Goal: Task Accomplishment & Management: Manage account settings

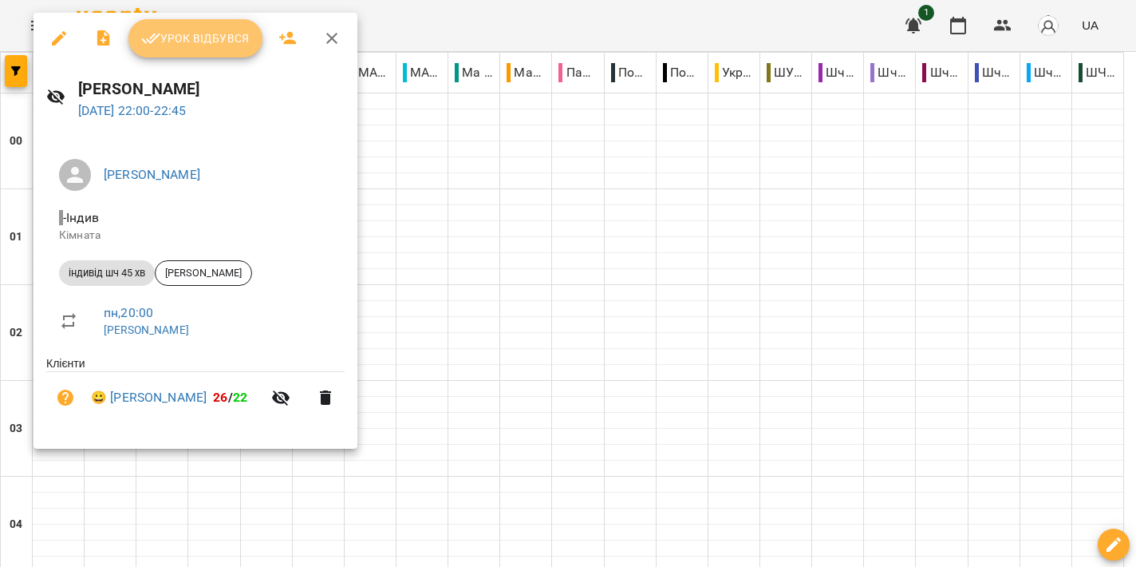
drag, startPoint x: 196, startPoint y: 40, endPoint x: 226, endPoint y: 47, distance: 31.2
click at [196, 40] on span "Урок відбувся" at bounding box center [195, 38] width 109 height 19
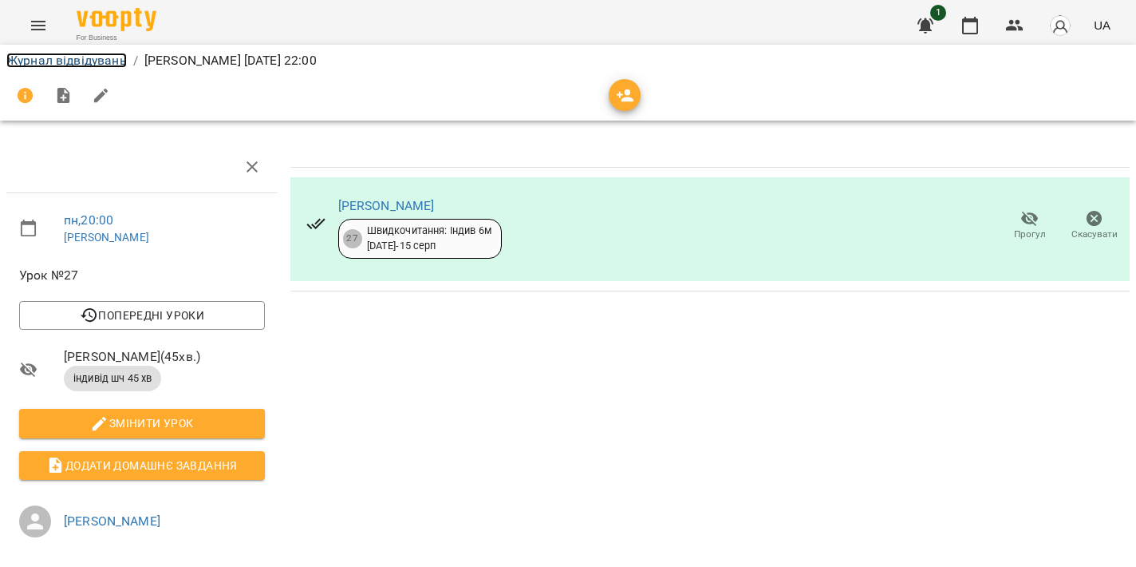
click at [53, 61] on link "Журнал відвідувань" at bounding box center [66, 60] width 120 height 15
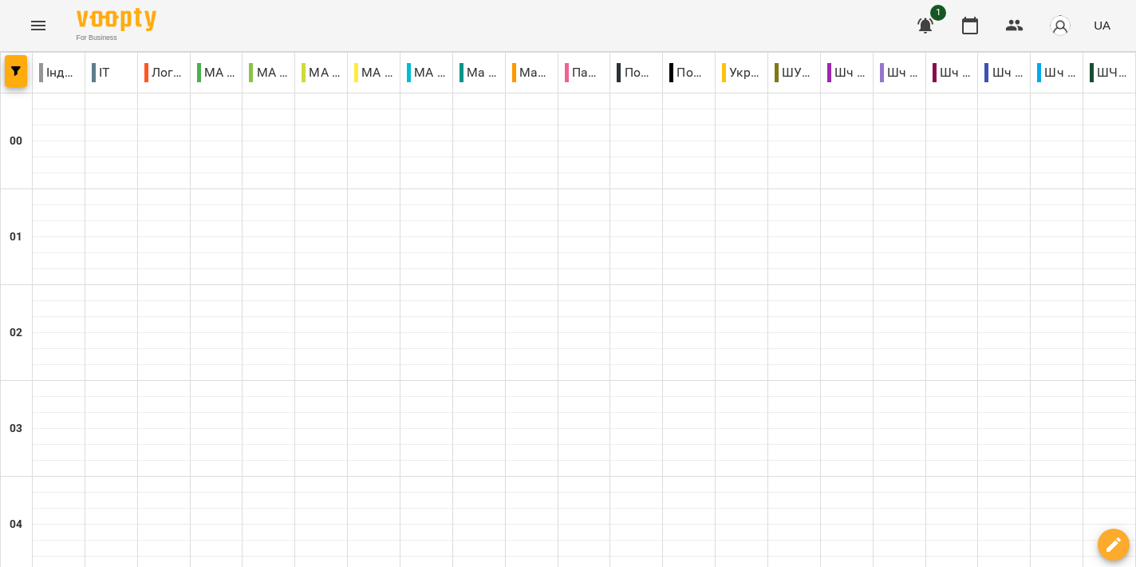
scroll to position [1915, 0]
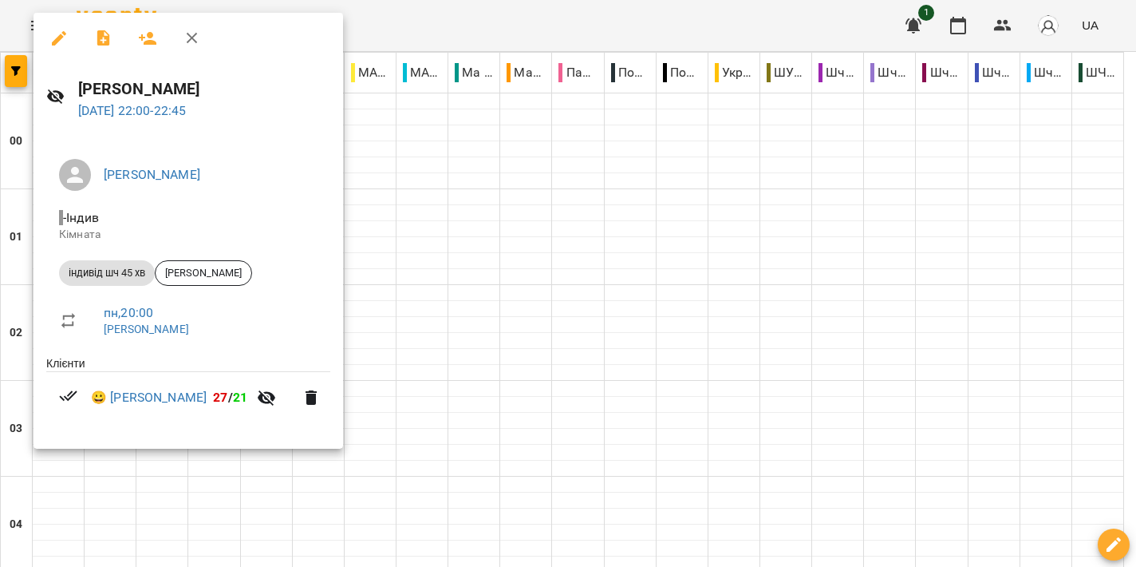
click at [642, 296] on div at bounding box center [568, 283] width 1136 height 567
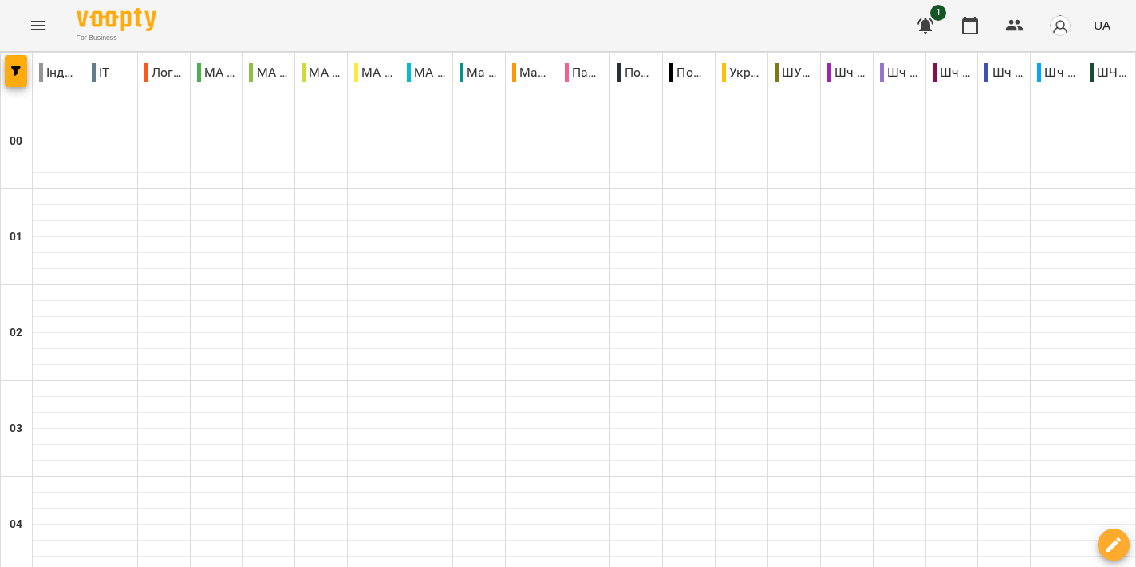
scroll to position [1931, 0]
type input "**********"
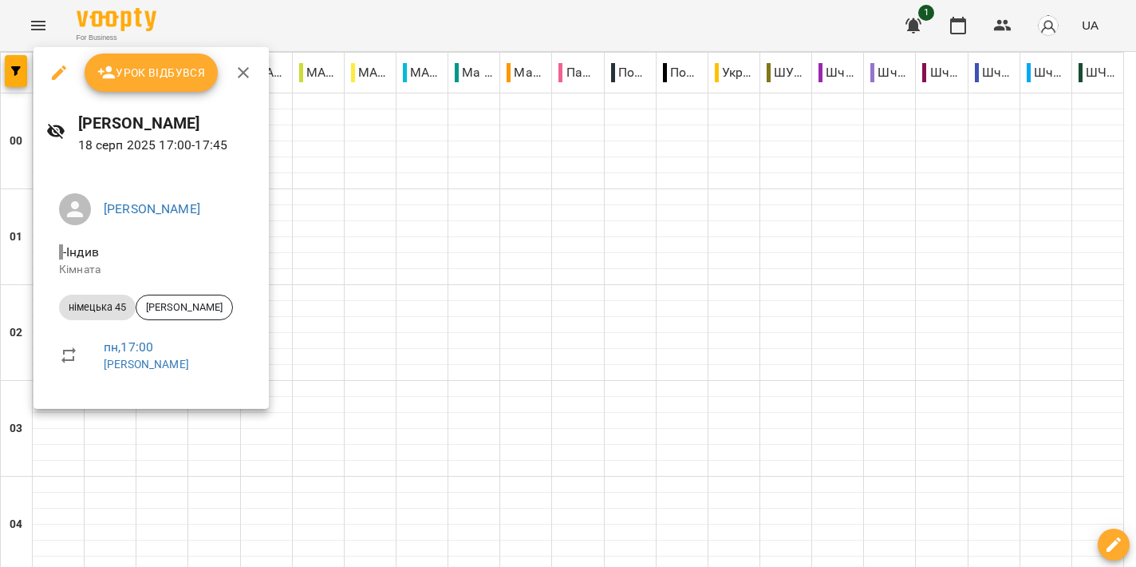
click at [665, 307] on div at bounding box center [568, 283] width 1136 height 567
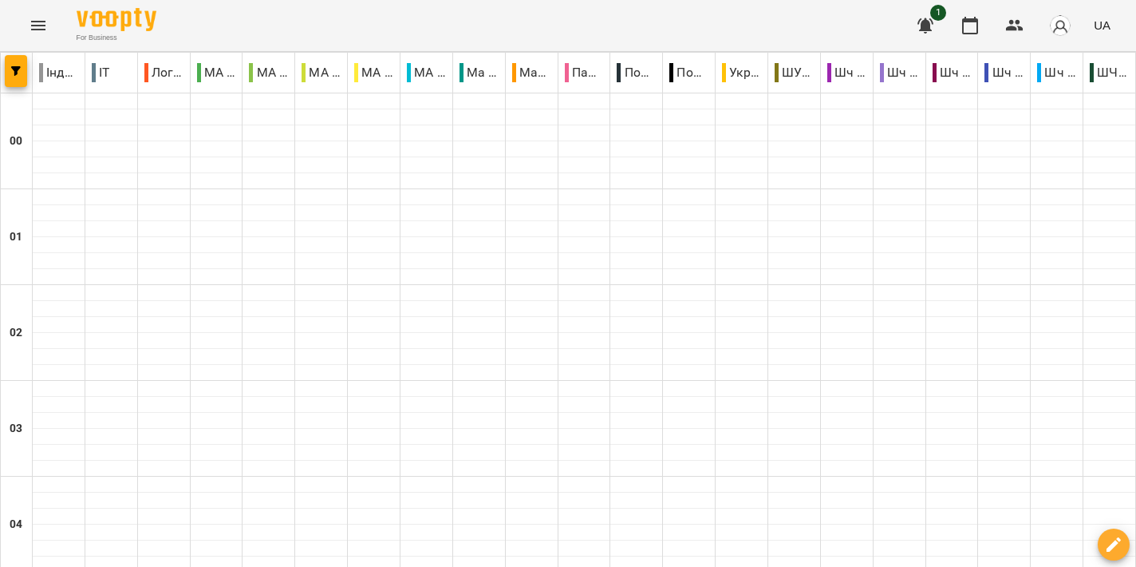
scroll to position [1552, 0]
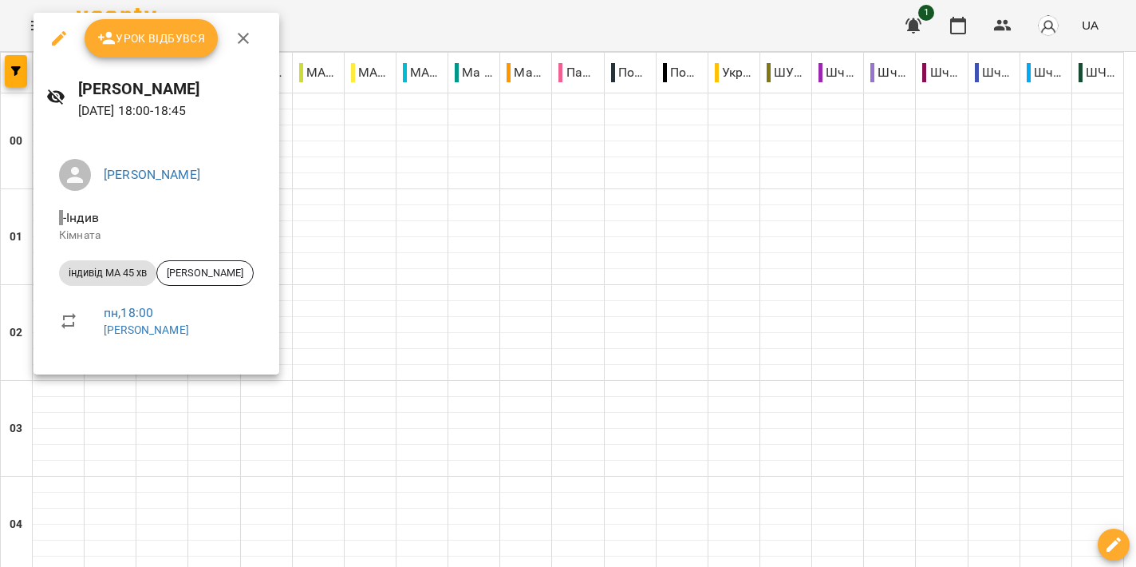
click at [641, 247] on div at bounding box center [568, 283] width 1136 height 567
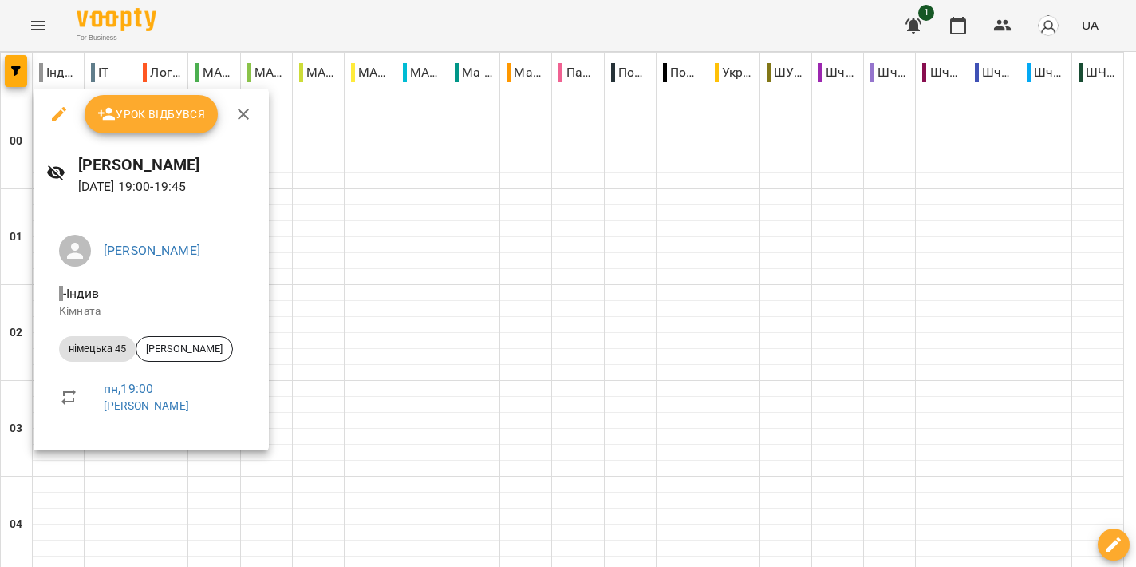
click at [554, 335] on div at bounding box center [568, 283] width 1136 height 567
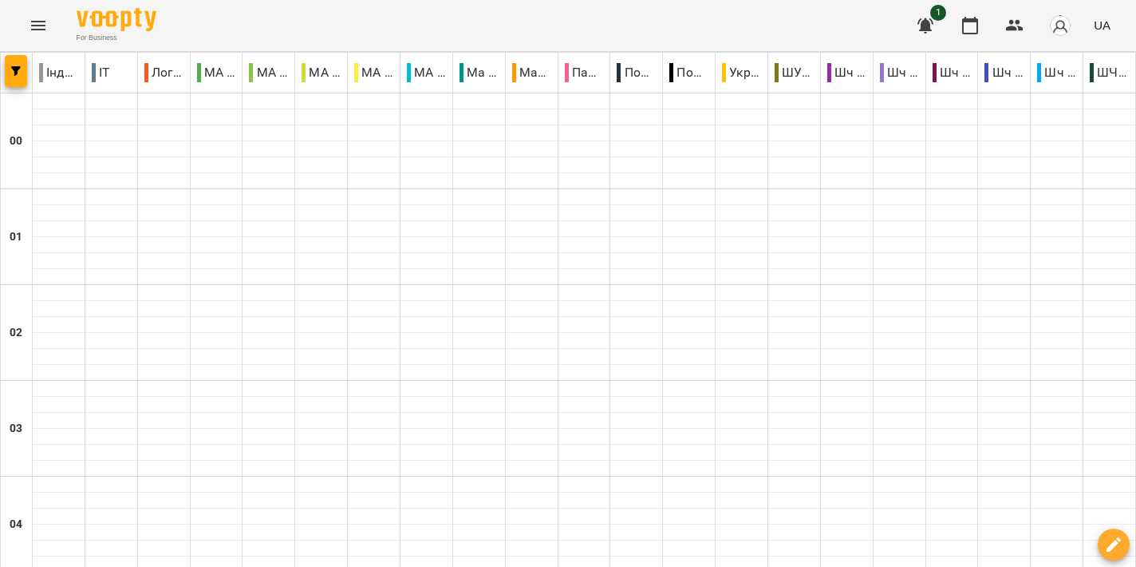
scroll to position [1920, 0]
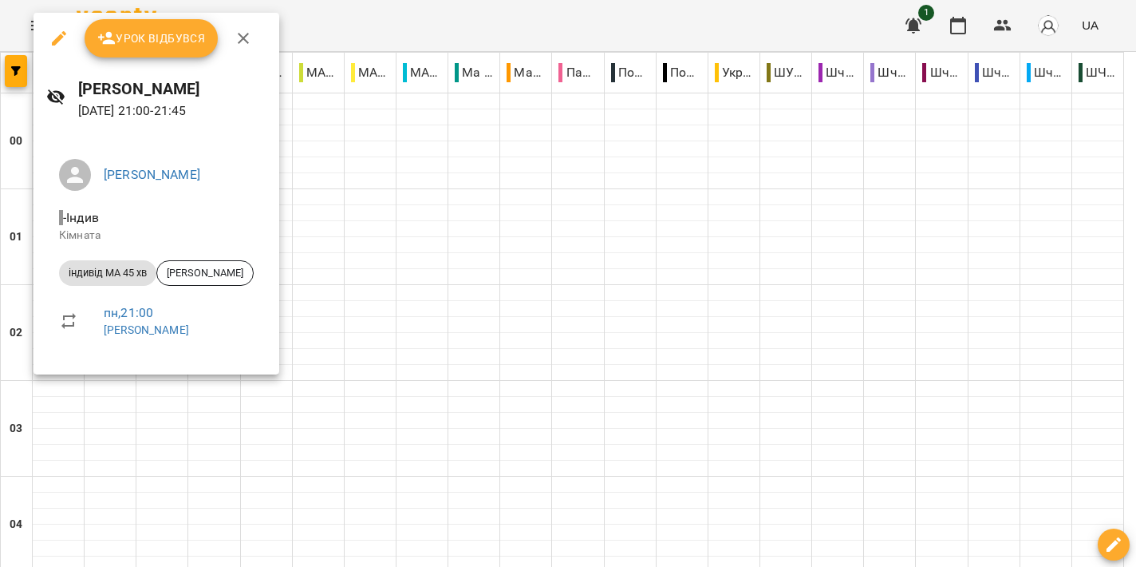
click at [645, 235] on div at bounding box center [568, 283] width 1136 height 567
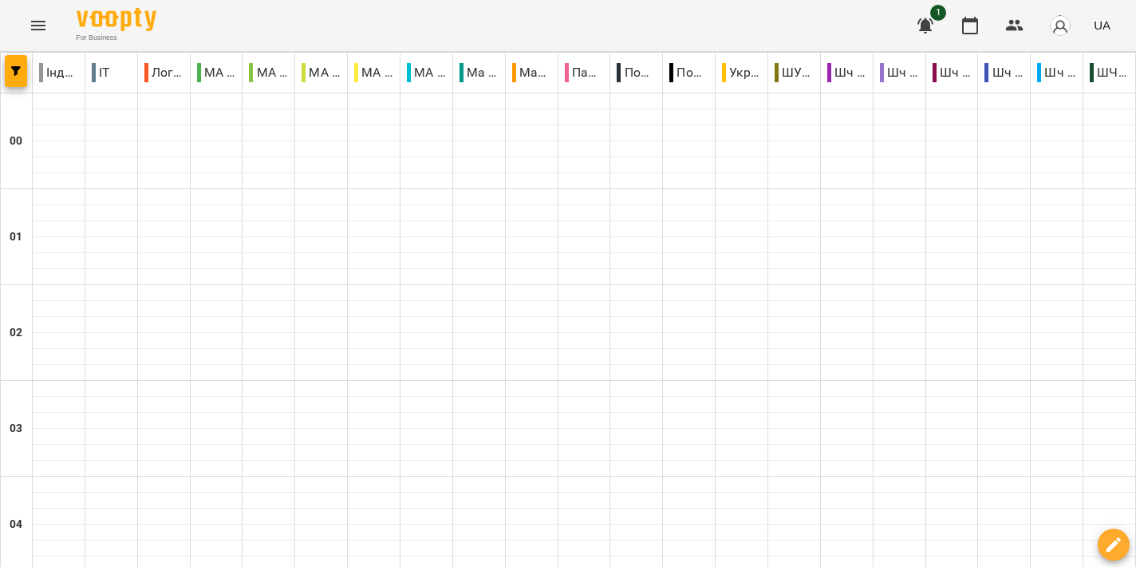
scroll to position [1584, 0]
